Goal: Task Accomplishment & Management: Manage account settings

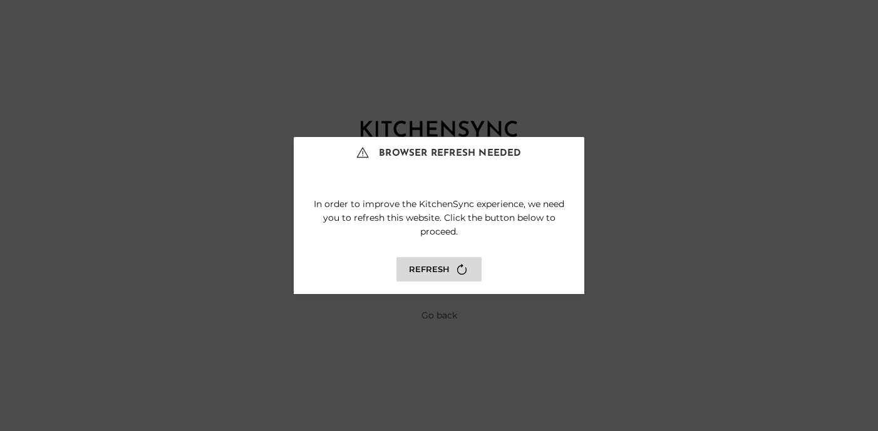
click at [450, 261] on button "Refresh" at bounding box center [438, 269] width 85 height 24
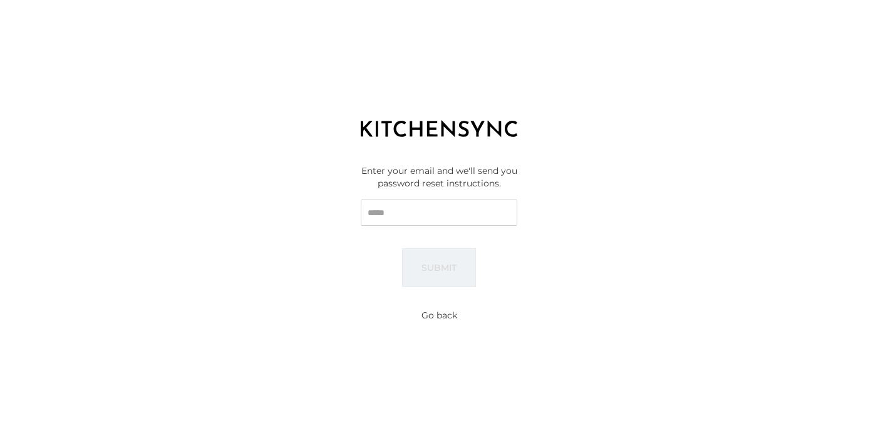
click at [445, 211] on input "Email" at bounding box center [439, 213] width 157 height 26
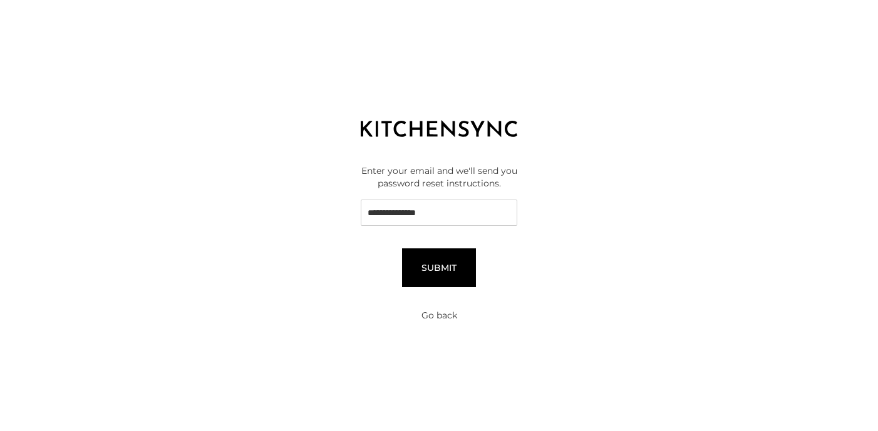
type input "**********"
click at [450, 281] on button "Submit" at bounding box center [439, 268] width 74 height 39
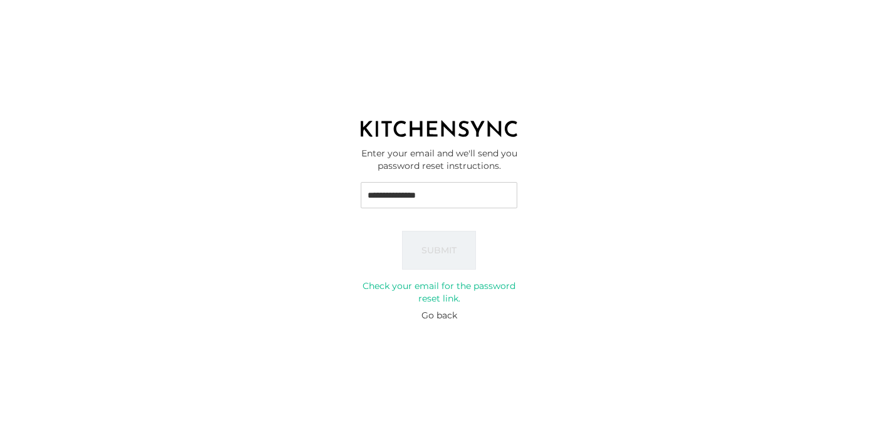
click at [438, 310] on button "Go back" at bounding box center [439, 315] width 36 height 13
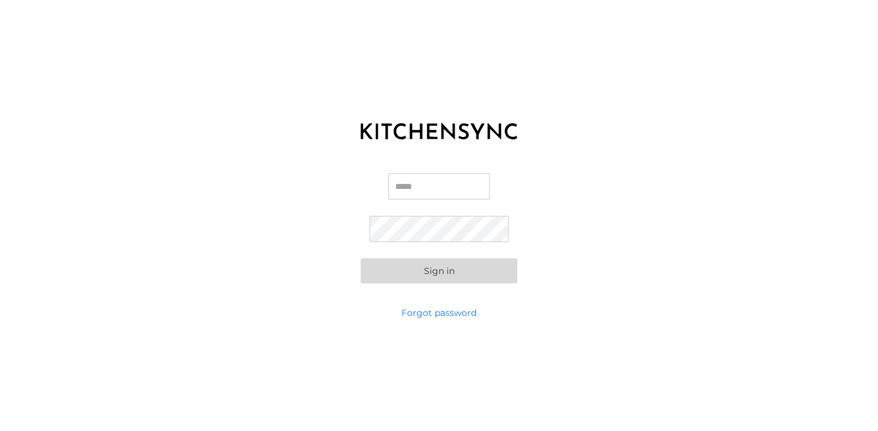
click at [426, 185] on input "Email" at bounding box center [438, 186] width 101 height 26
type input "**********"
click at [453, 319] on link "Forgot password" at bounding box center [438, 313] width 75 height 13
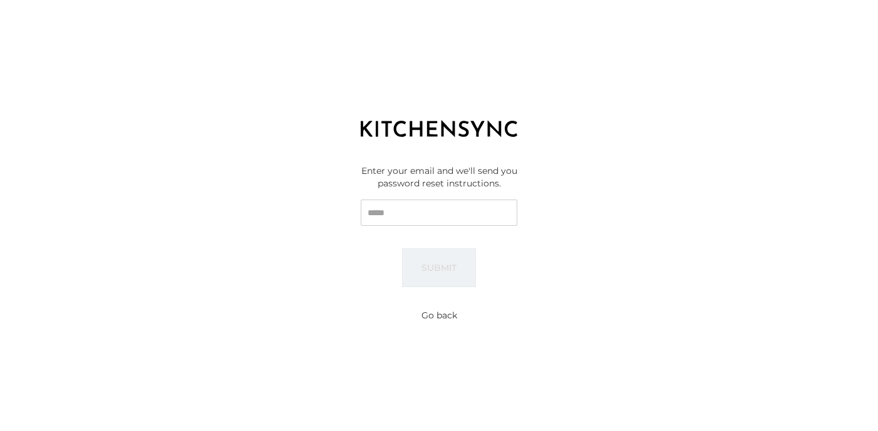
click at [437, 219] on input "Email" at bounding box center [439, 213] width 157 height 26
click at [288, 255] on div "Enter your email and we'll send you password reset instructions. Email Submit" at bounding box center [439, 226] width 878 height 157
click at [421, 308] on div "Reset password Enter your email and we'll send you password reset instructions.…" at bounding box center [439, 215] width 878 height 431
click at [433, 315] on button "Go back" at bounding box center [439, 315] width 36 height 13
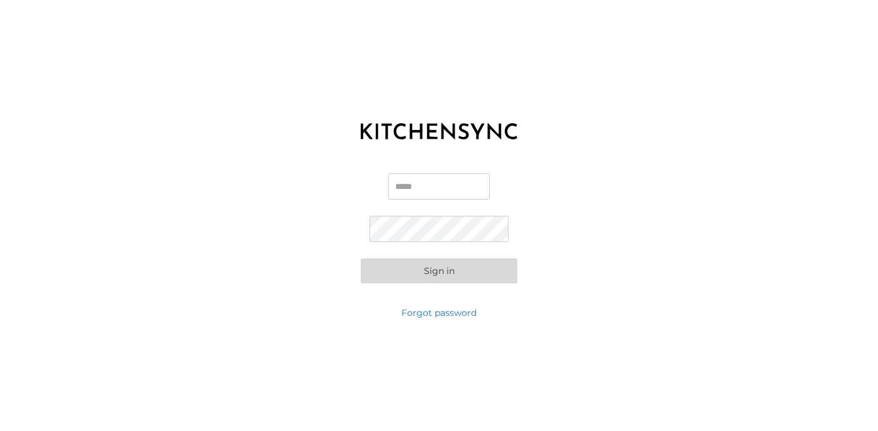
click at [287, 247] on div "Email Password Sign in" at bounding box center [439, 228] width 878 height 157
click at [397, 187] on input "Email" at bounding box center [438, 186] width 101 height 26
type input "**********"
click at [257, 220] on div "**********" at bounding box center [439, 228] width 878 height 157
click at [394, 274] on button "Sign in" at bounding box center [439, 271] width 157 height 25
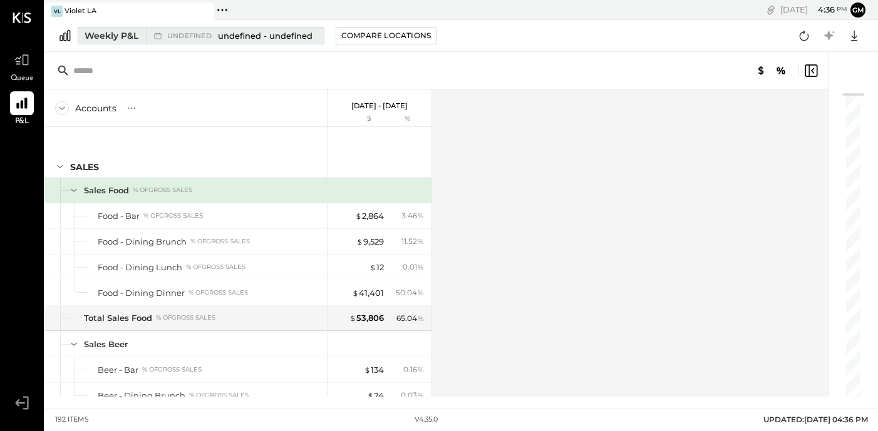
click at [249, 39] on span "undefined - undefined" at bounding box center [265, 36] width 95 height 12
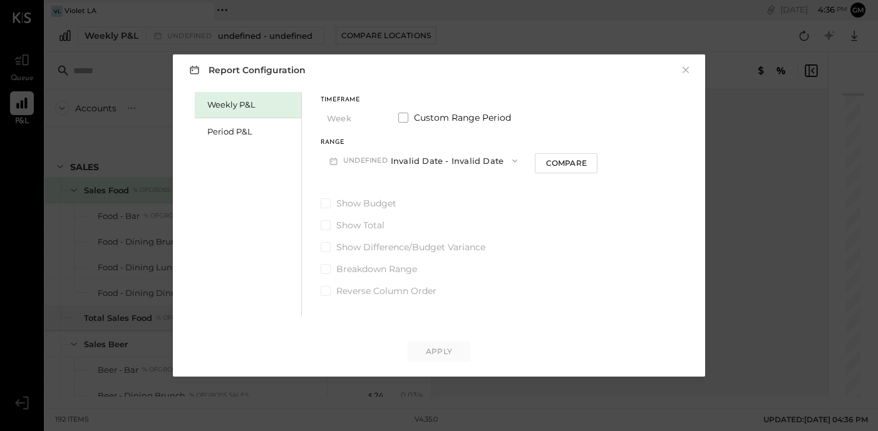
click at [396, 157] on button "undefined Invalid Date - Invalid Date" at bounding box center [423, 160] width 205 height 23
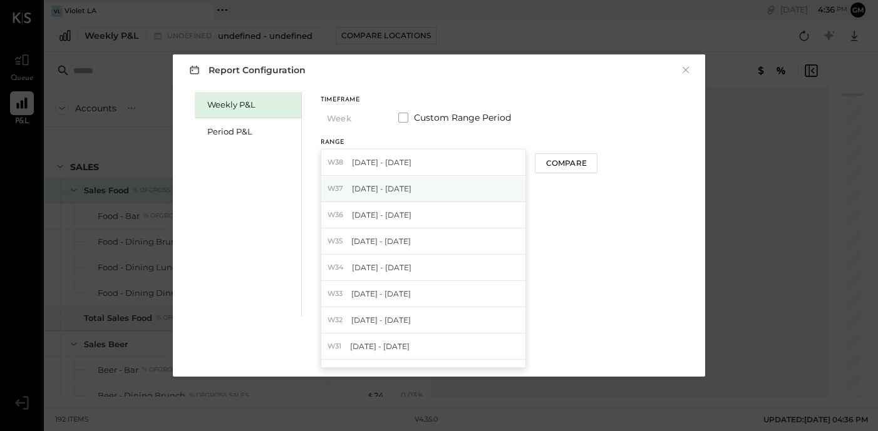
click at [401, 190] on span "[DATE] - [DATE]" at bounding box center [381, 188] width 59 height 11
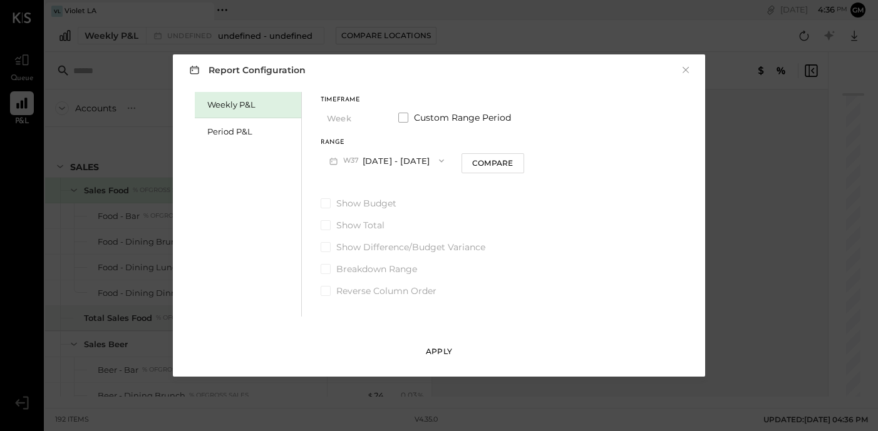
click at [438, 351] on div "Apply" at bounding box center [439, 351] width 26 height 11
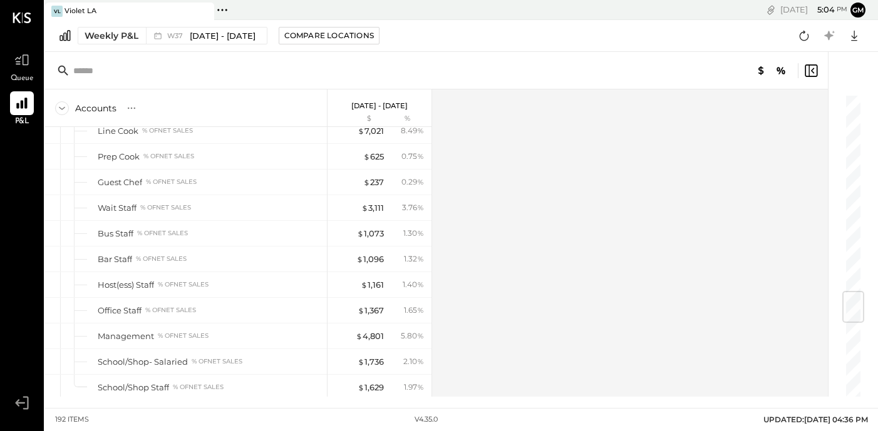
scroll to position [1660, 0]
